Goal: Task Accomplishment & Management: Manage account settings

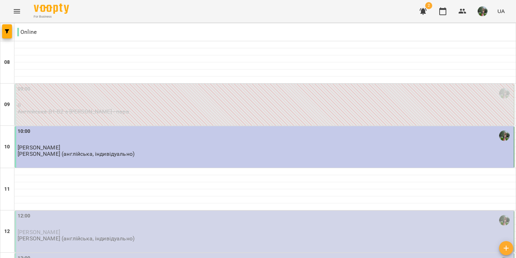
scroll to position [118, 0]
click at [238, 212] on div "12:00 [PERSON_NAME] [PERSON_NAME] (англійська, індивідуально)" at bounding box center [265, 227] width 495 height 30
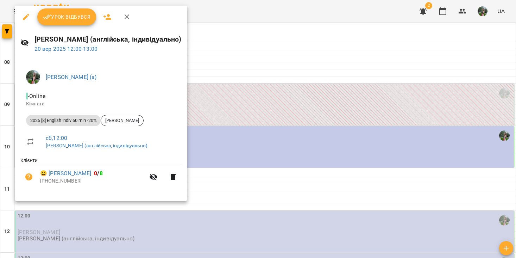
click at [84, 13] on span "Урок відбувся" at bounding box center [67, 17] width 48 height 8
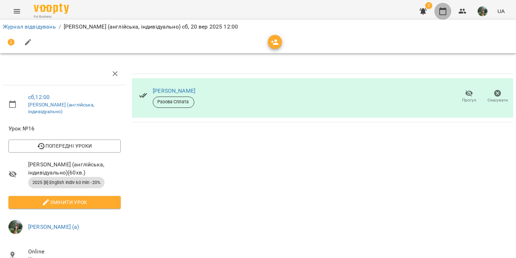
click at [449, 17] on button "button" at bounding box center [442, 11] width 17 height 17
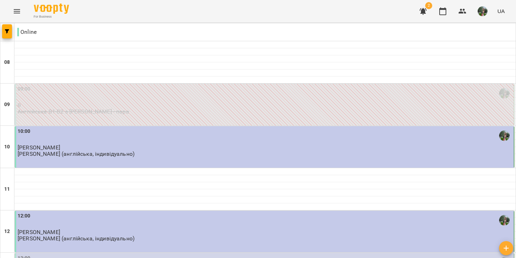
scroll to position [135, 0]
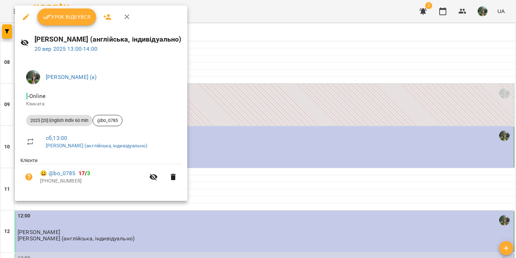
click at [72, 19] on span "Урок відбувся" at bounding box center [67, 17] width 48 height 8
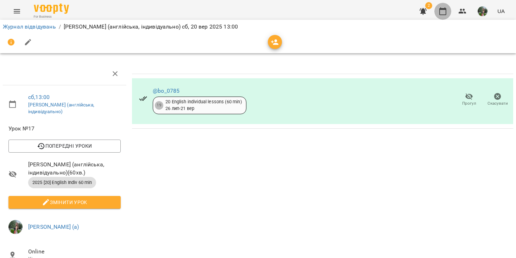
click at [446, 14] on icon "button" at bounding box center [442, 11] width 8 height 8
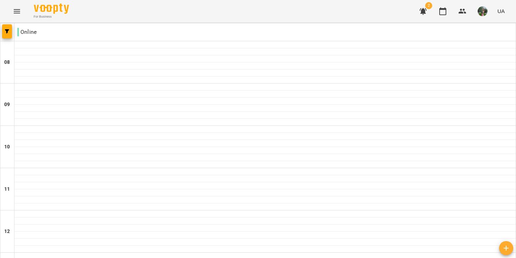
scroll to position [463, 0]
